Goal: Entertainment & Leisure: Consume media (video, audio)

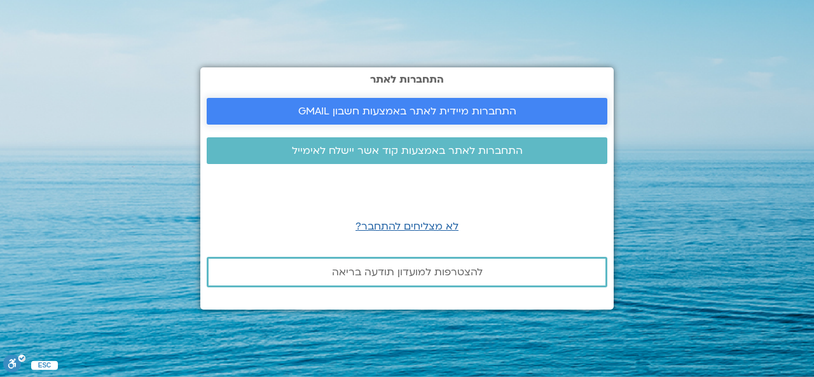
click at [446, 106] on span "התחברות מיידית לאתר באמצעות חשבון GMAIL" at bounding box center [407, 111] width 218 height 11
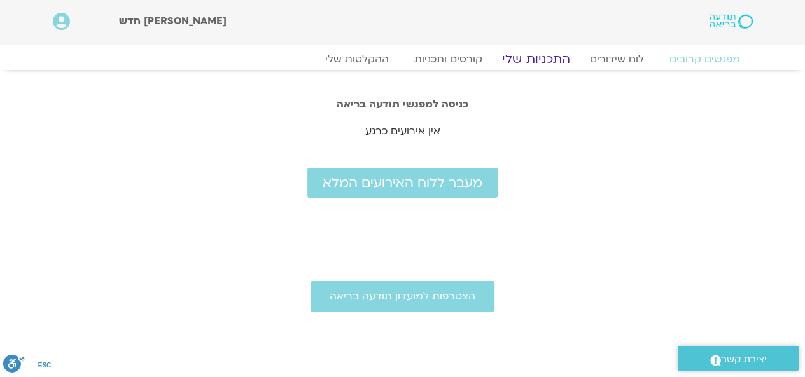
click at [523, 55] on link "התכניות שלי" at bounding box center [536, 59] width 99 height 15
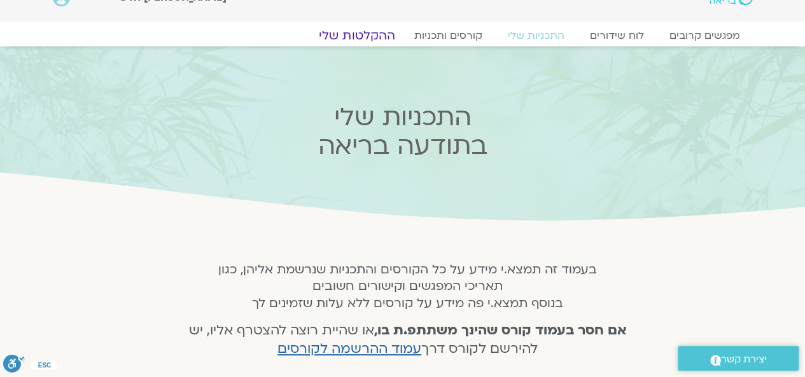
scroll to position [25, 0]
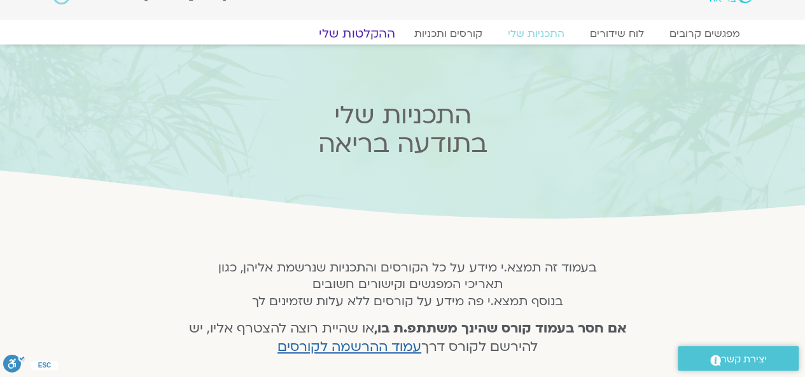
click at [362, 31] on link "ההקלטות שלי" at bounding box center [356, 33] width 107 height 15
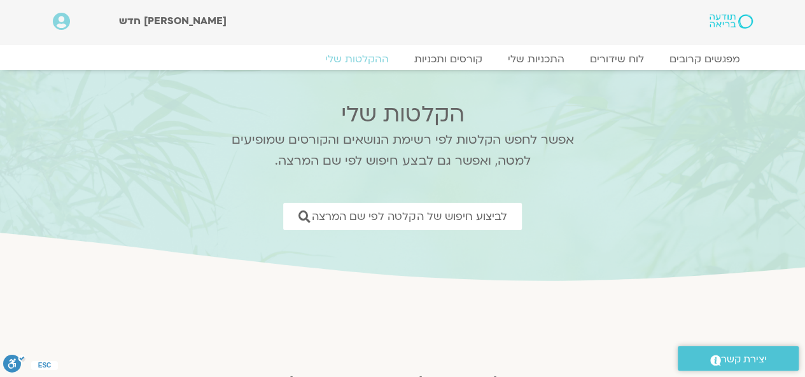
click at [225, 262] on div at bounding box center [402, 249] width 375 height 32
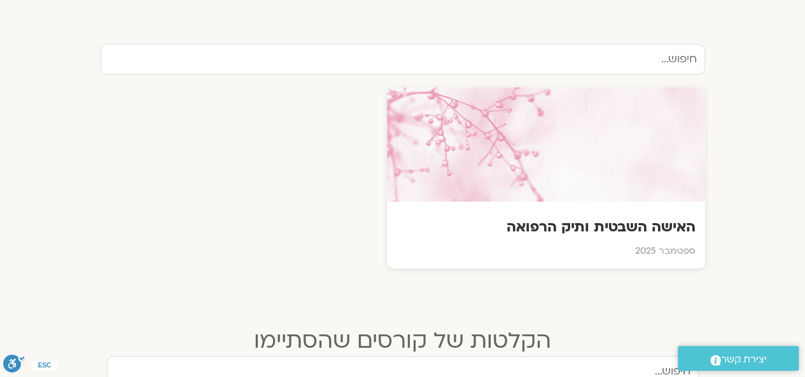
scroll to position [458, 0]
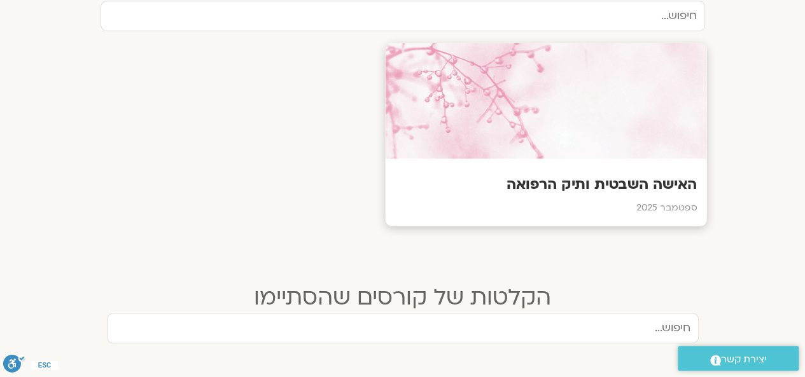
click at [616, 181] on h3 "האישה השבטית ותיק הרפואה" at bounding box center [545, 185] width 302 height 20
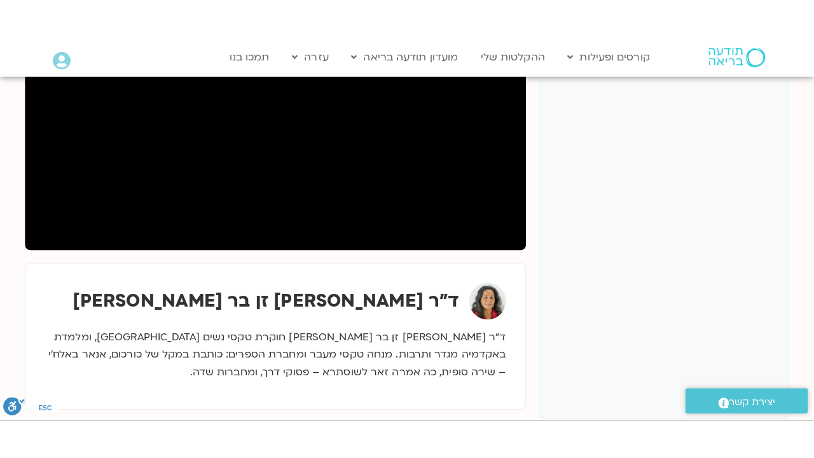
scroll to position [280, 0]
